Goal: Find contact information: Find contact information

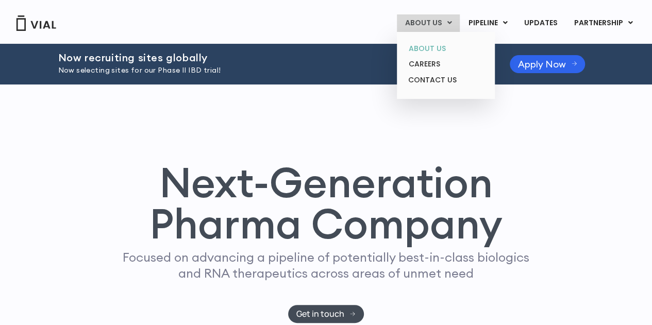
click at [437, 45] on link "ABOUT US" at bounding box center [446, 49] width 90 height 16
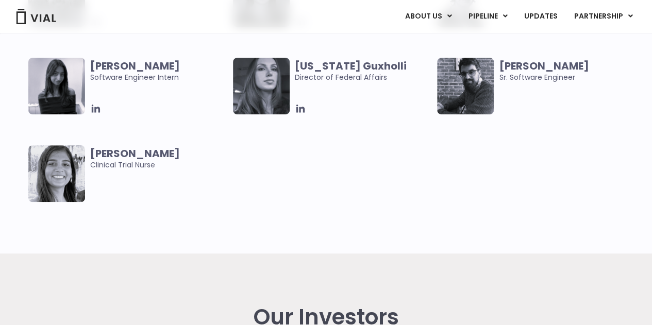
scroll to position [2245, 0]
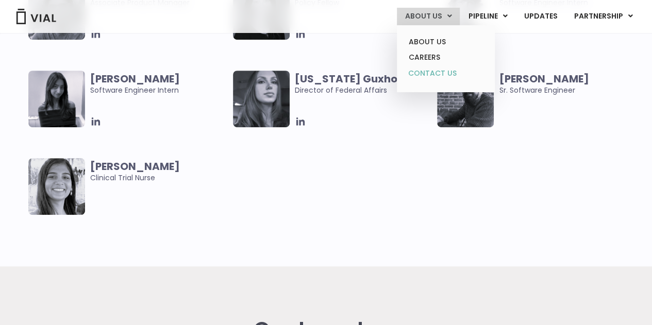
click at [443, 71] on link "CONTACT US" at bounding box center [446, 73] width 90 height 16
